Goal: Find specific page/section: Find specific page/section

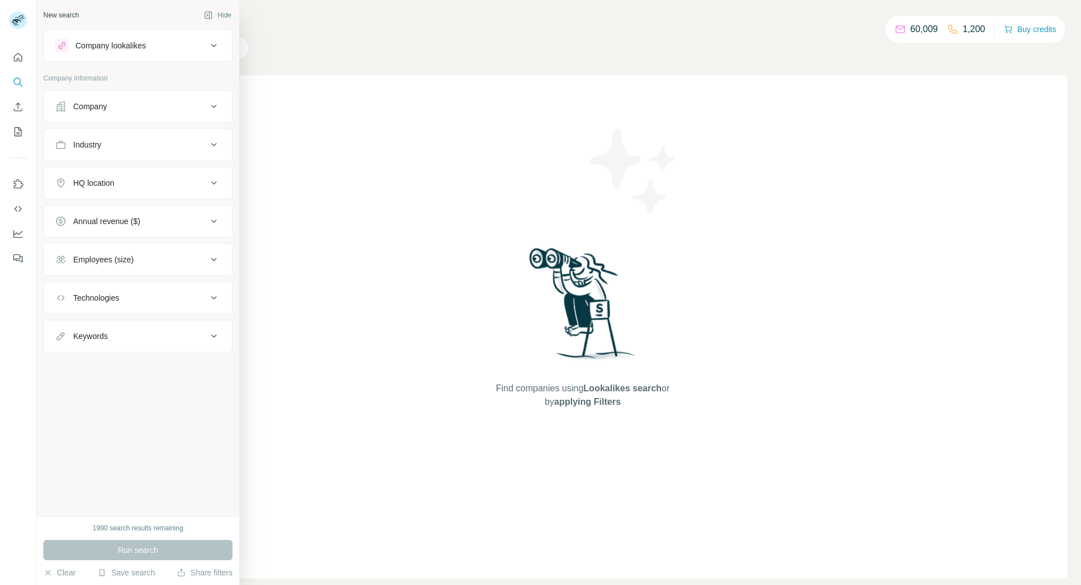
click at [129, 112] on button "Company" at bounding box center [138, 106] width 188 height 27
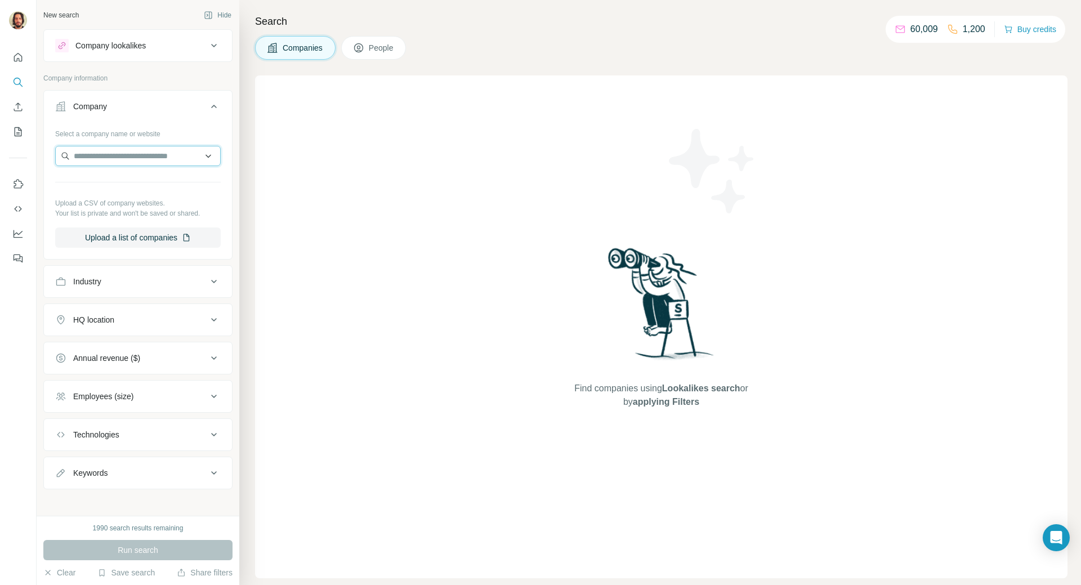
click at [140, 153] on input "text" at bounding box center [137, 156] width 165 height 20
type input "*"
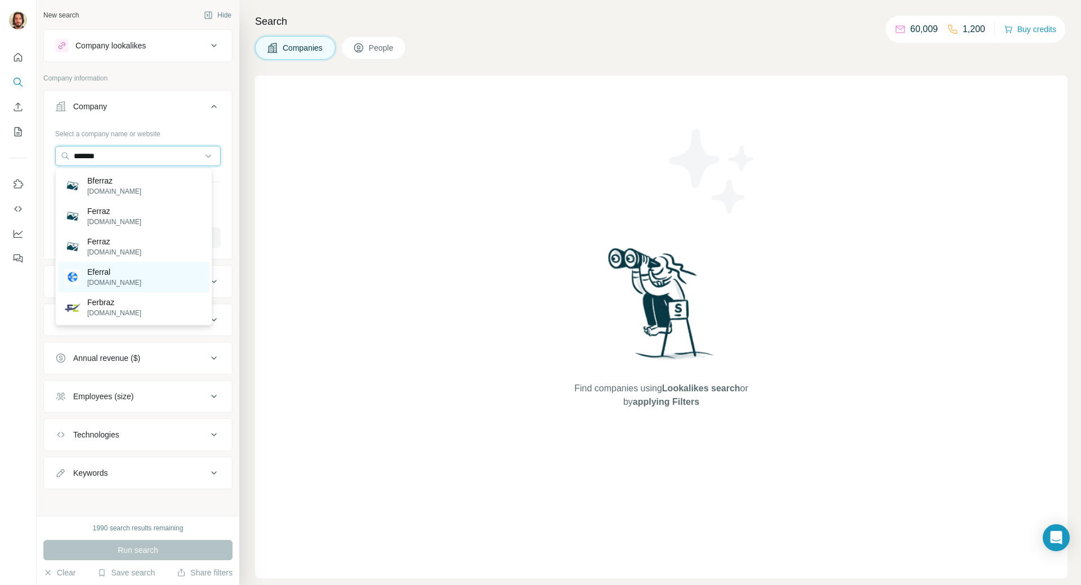
scroll to position [5, 0]
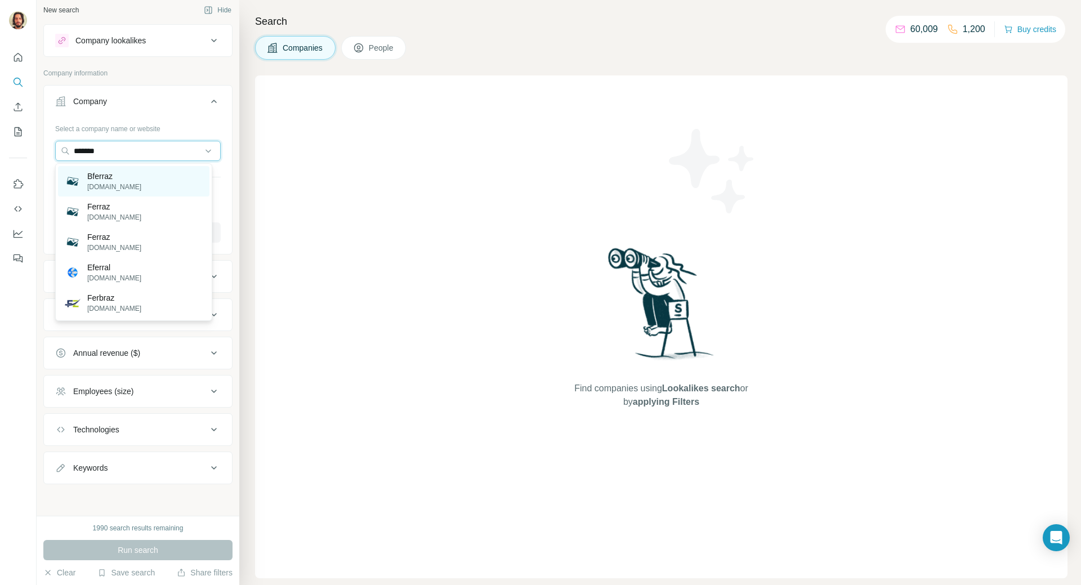
type input "*******"
click at [123, 187] on p "[DOMAIN_NAME]" at bounding box center [114, 187] width 54 height 10
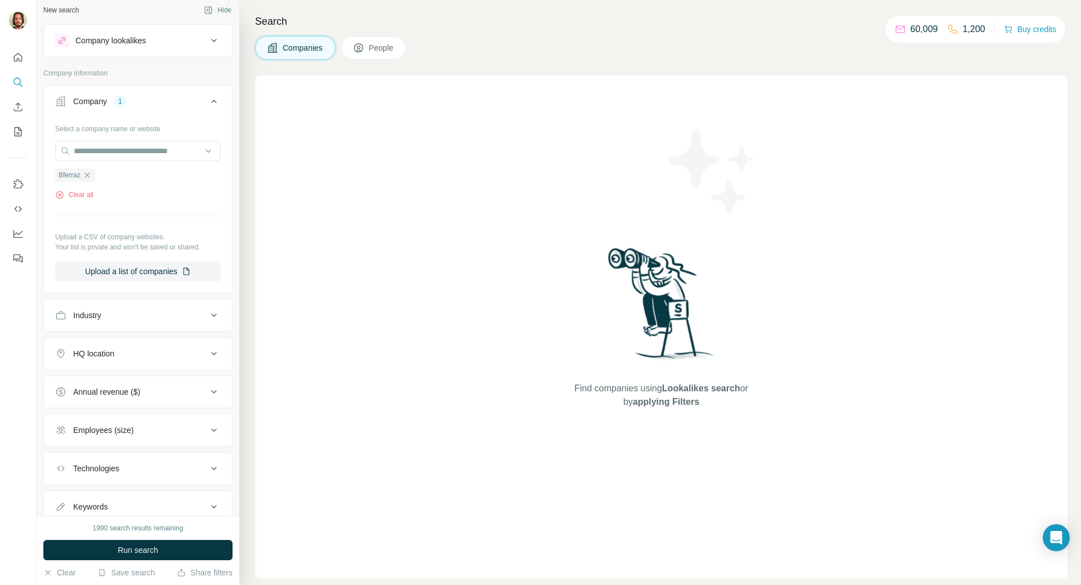
click at [135, 549] on span "Run search" at bounding box center [138, 549] width 41 height 11
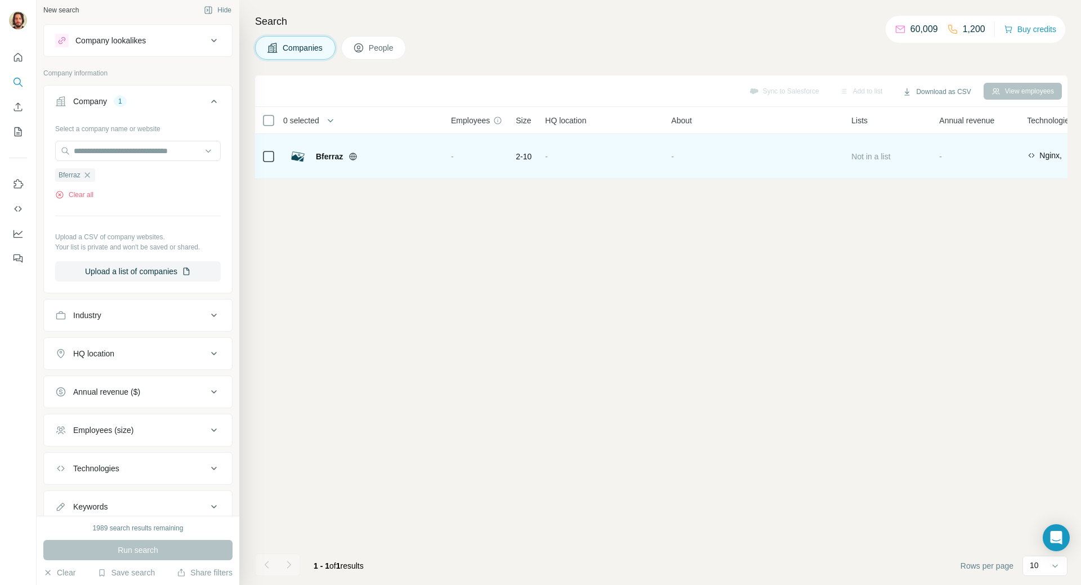
click at [325, 157] on span "Bferraz" at bounding box center [329, 156] width 27 height 11
